Goal: Task Accomplishment & Management: Manage account settings

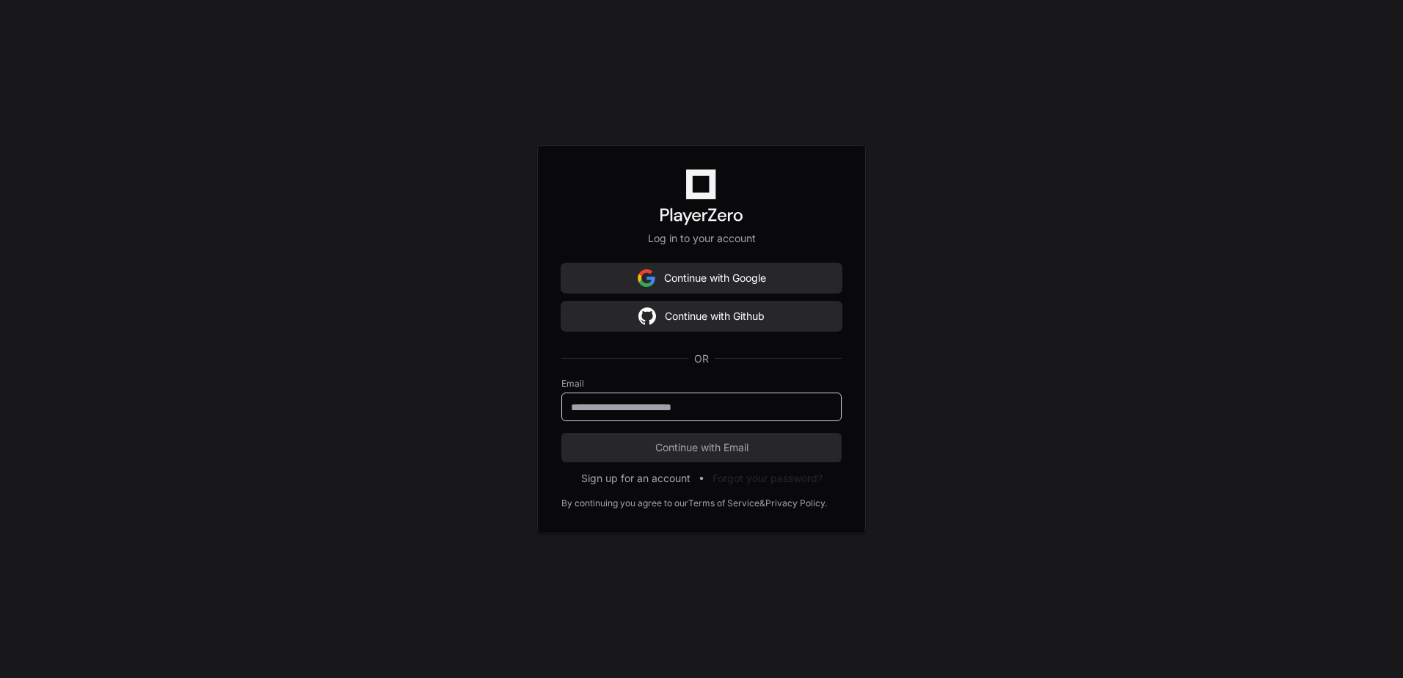
click at [605, 406] on input "email" at bounding box center [701, 407] width 261 height 15
type input "**********"
click at [561, 433] on button "Continue with Email" at bounding box center [701, 447] width 280 height 29
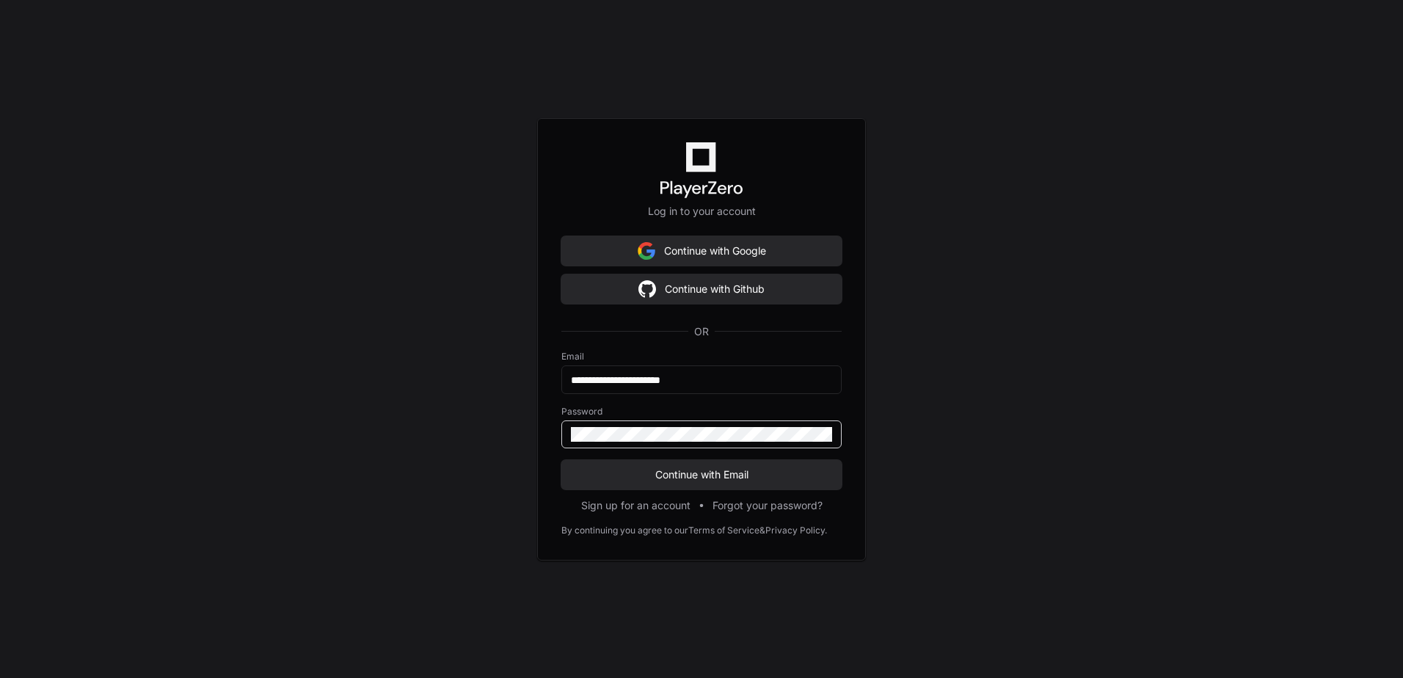
click at [561, 460] on button "Continue with Email" at bounding box center [701, 474] width 280 height 29
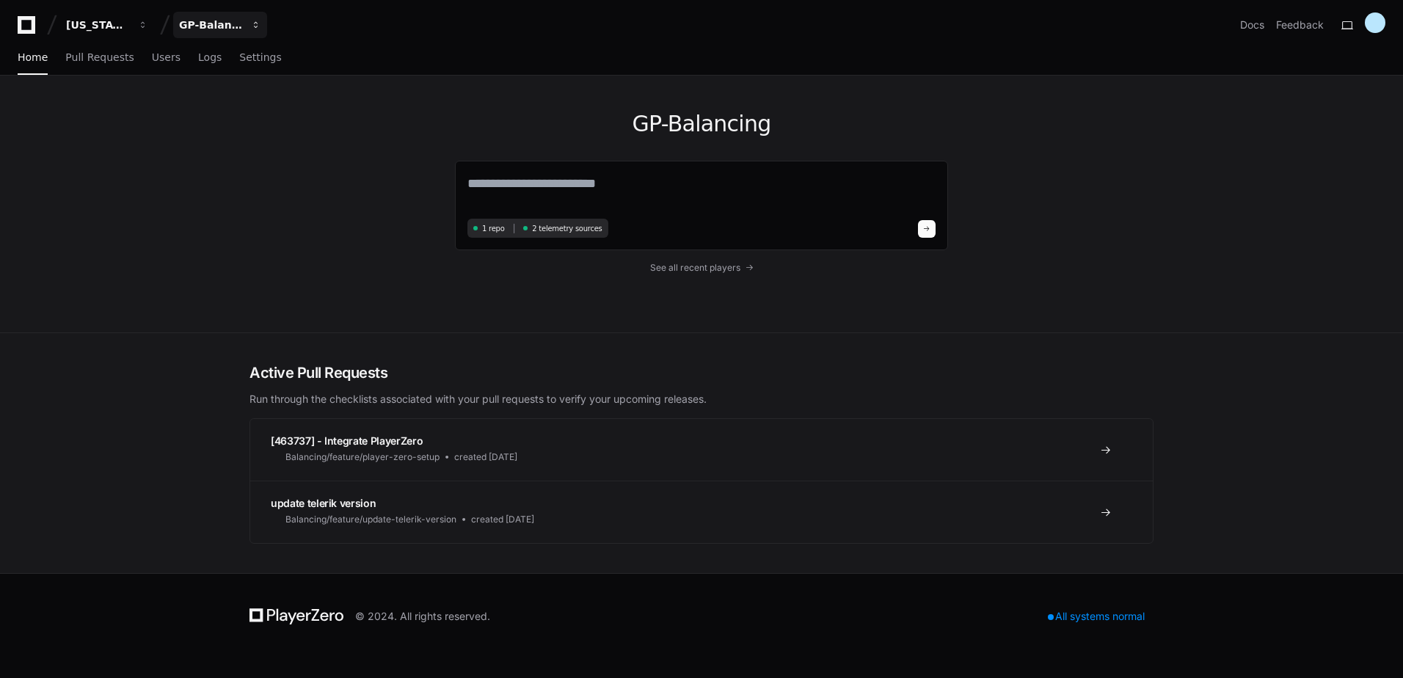
click at [223, 23] on div "GP-Balancing" at bounding box center [210, 25] width 63 height 15
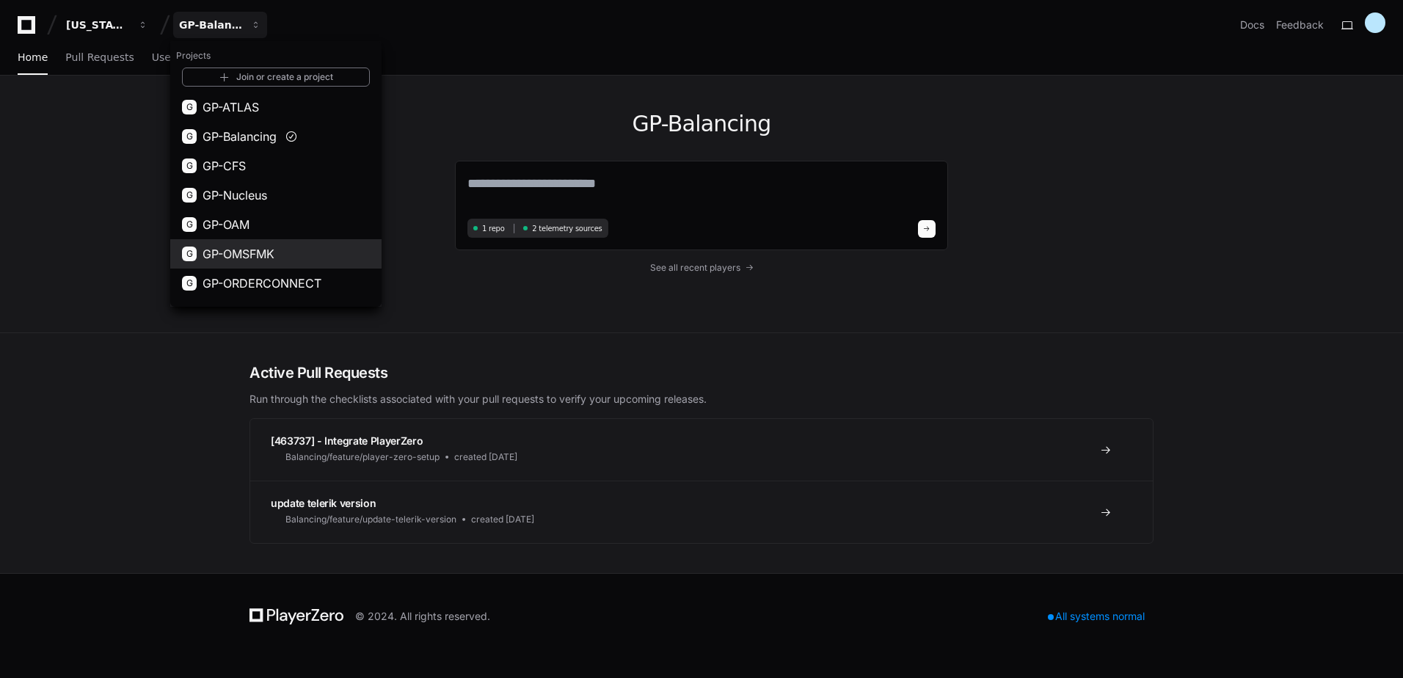
click at [248, 253] on span "GP-OMSFMK" at bounding box center [239, 254] width 72 height 18
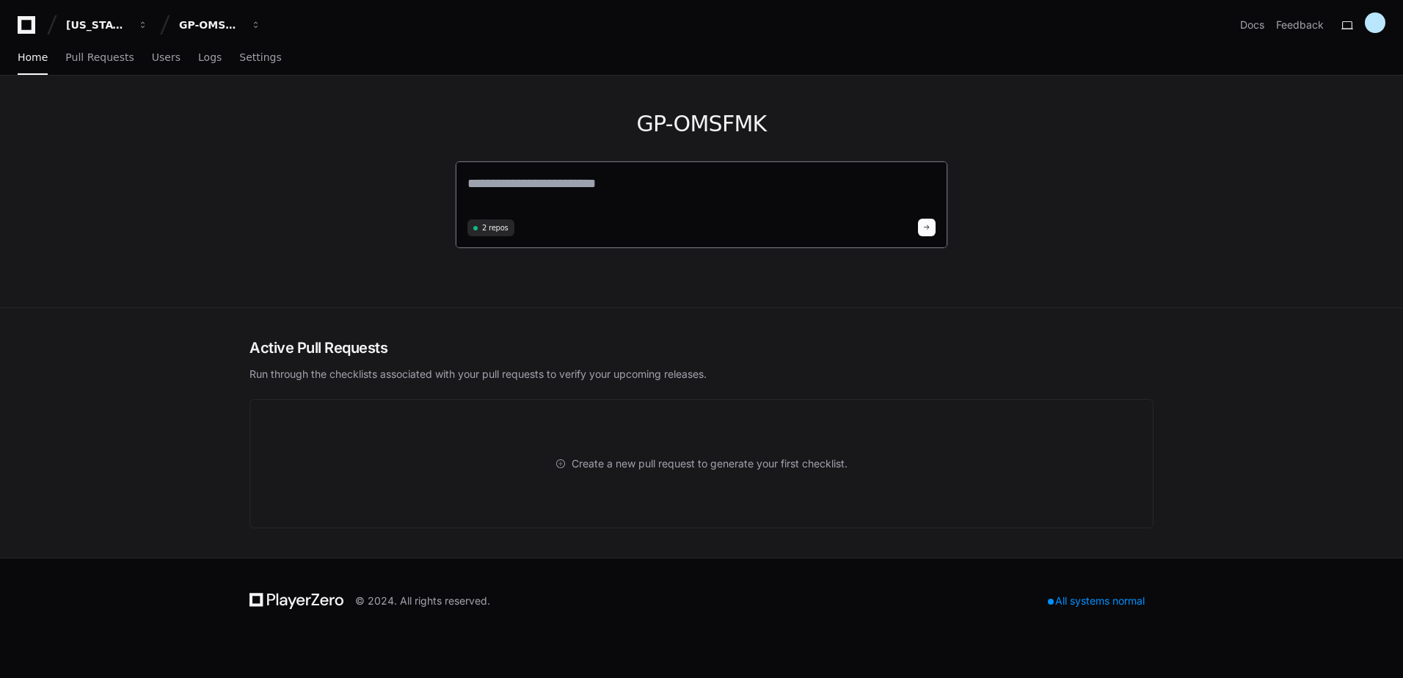
click at [535, 187] on textarea at bounding box center [701, 193] width 468 height 41
click at [247, 57] on span "Settings" at bounding box center [260, 57] width 42 height 9
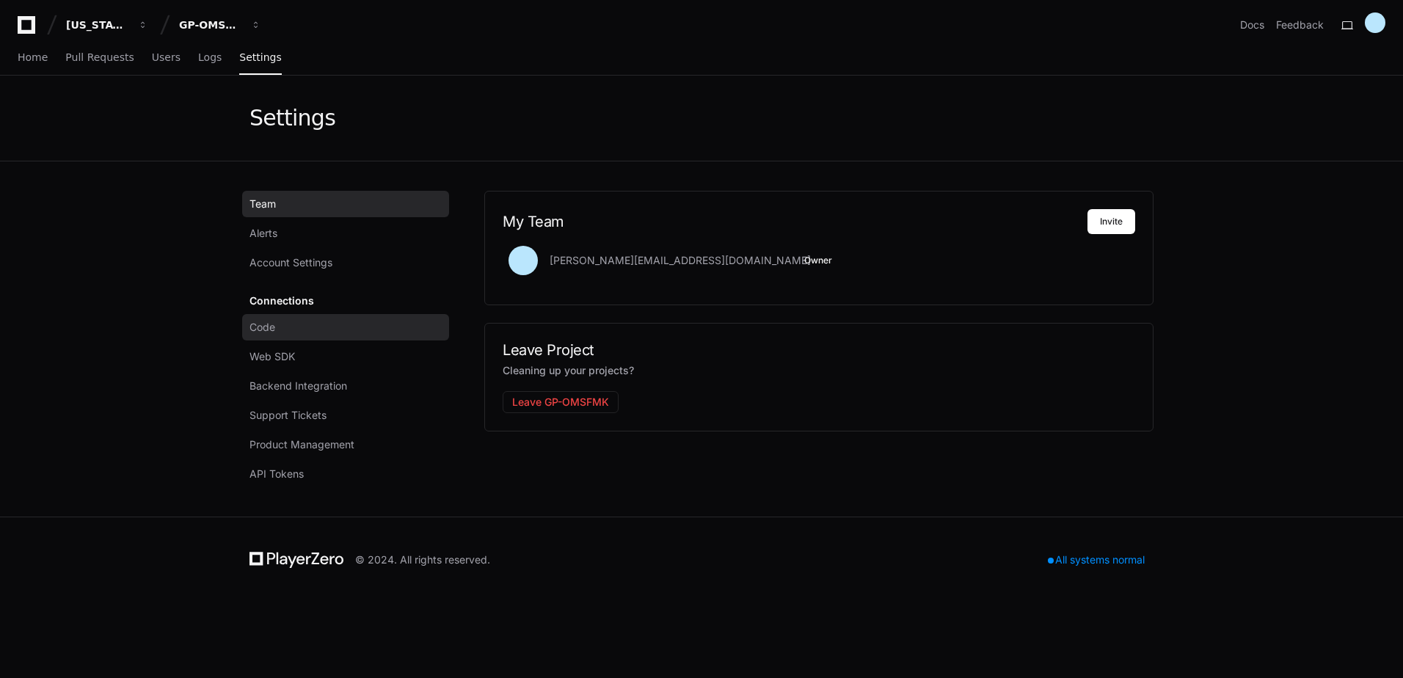
click at [288, 332] on link "Code" at bounding box center [345, 327] width 207 height 26
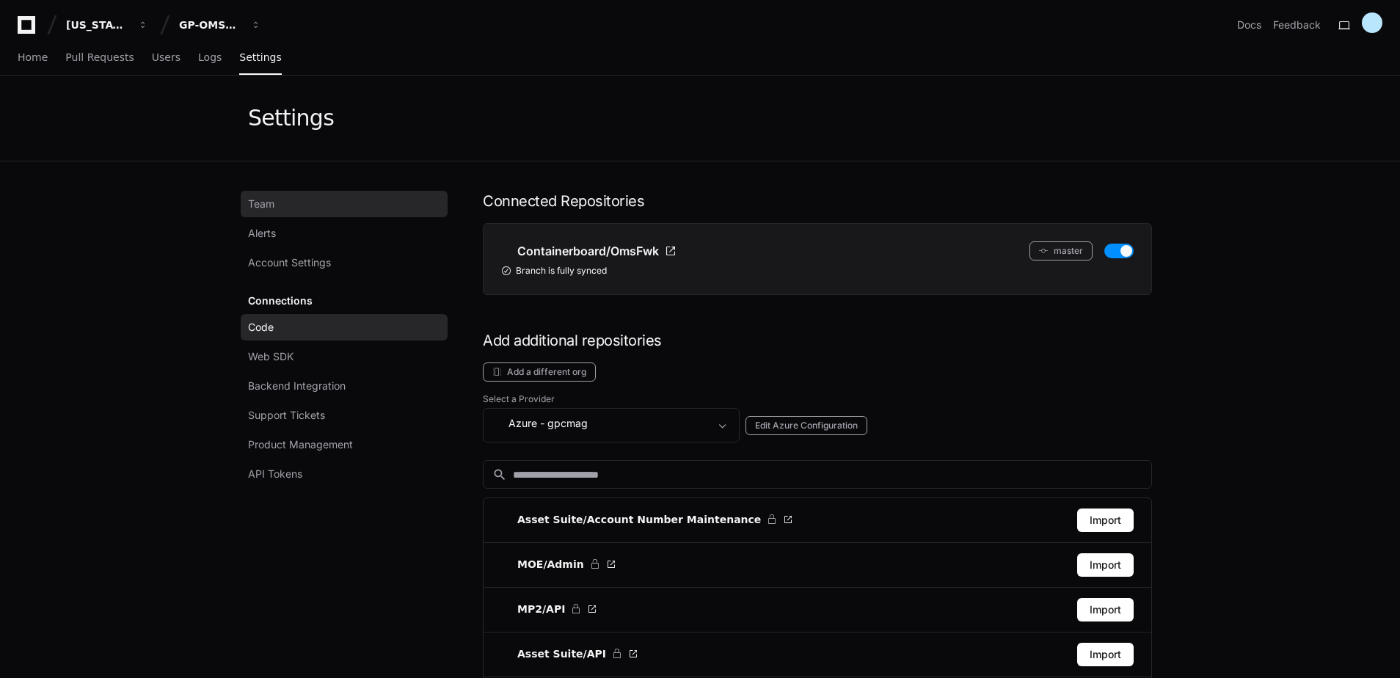
click at [266, 199] on span "Team" at bounding box center [261, 204] width 26 height 15
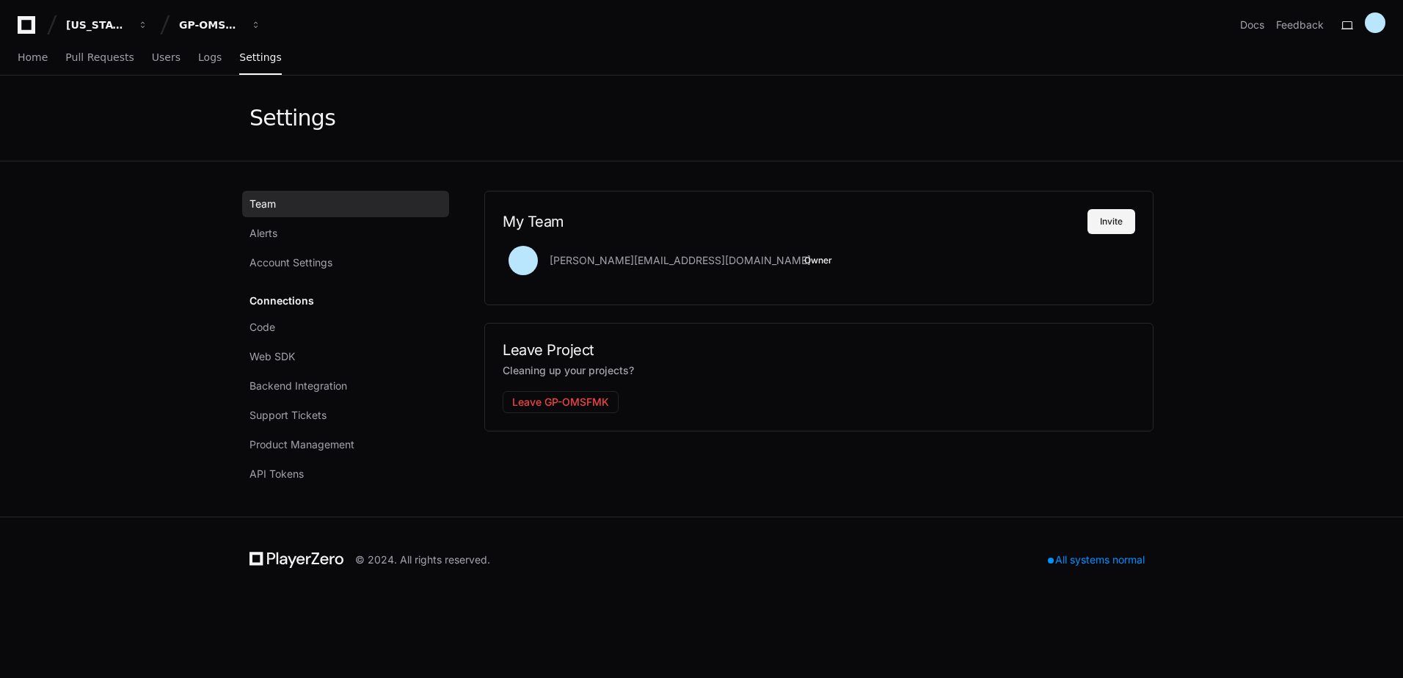
click at [1105, 218] on button "Invite" at bounding box center [1112, 221] width 48 height 25
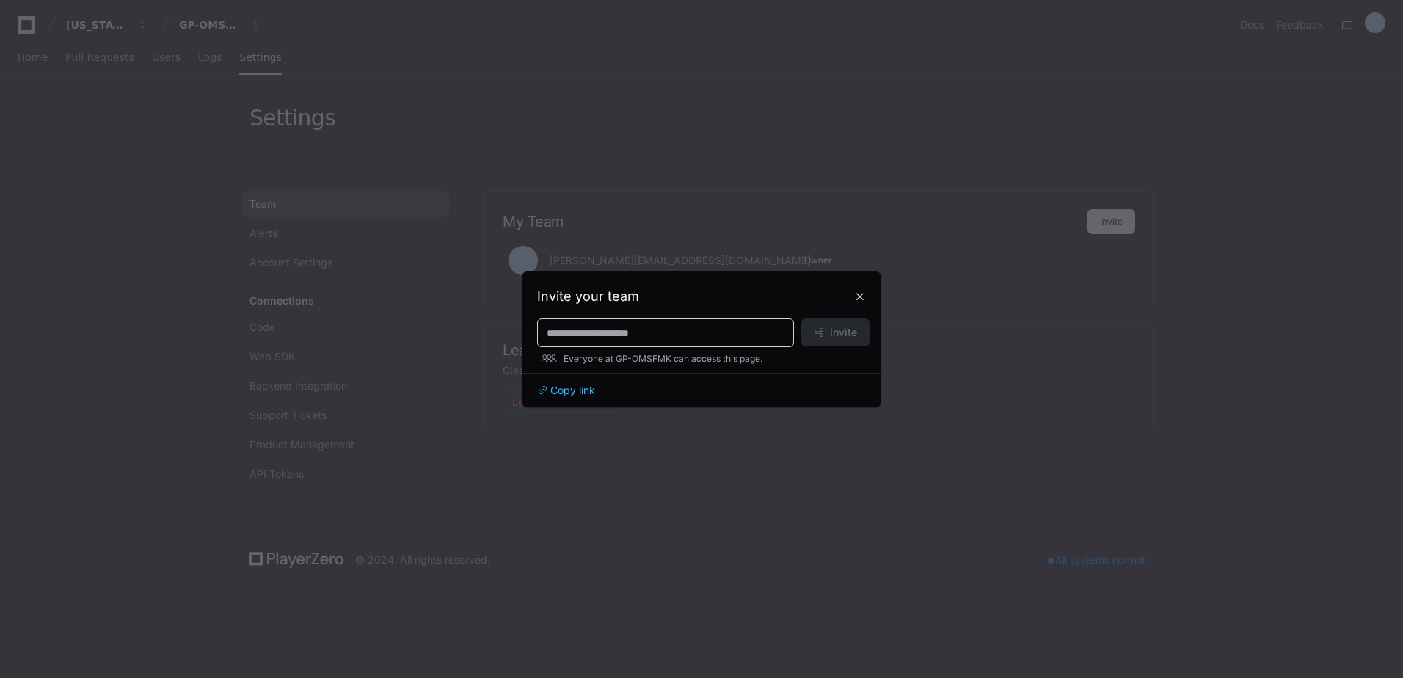
click at [597, 330] on input at bounding box center [666, 333] width 238 height 15
paste input "**********"
type input "**********"
click at [838, 332] on span "Invite" at bounding box center [843, 332] width 27 height 15
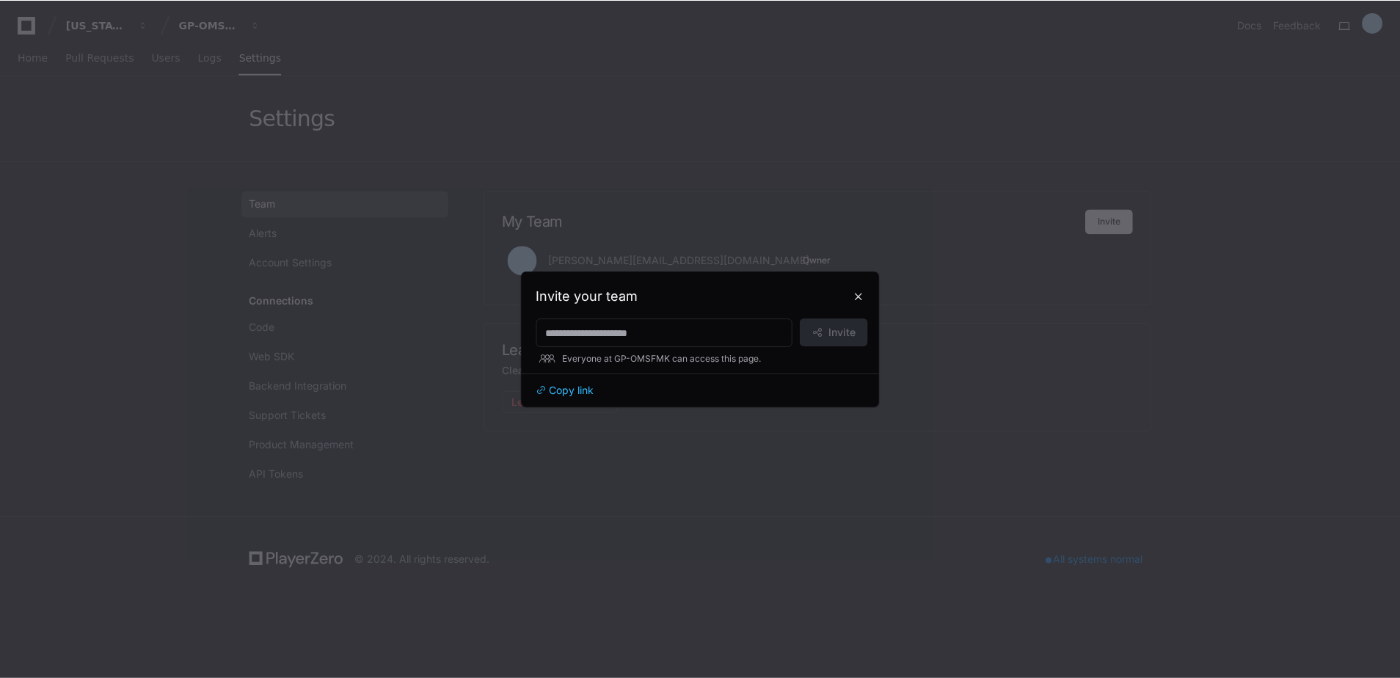
scroll to position [0, 0]
